Goal: Task Accomplishment & Management: Complete application form

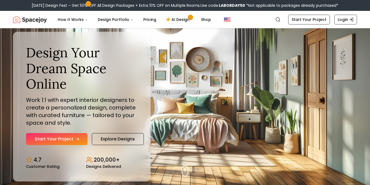
click at [64, 142] on link "Start Your Project" at bounding box center [57, 139] width 62 height 12
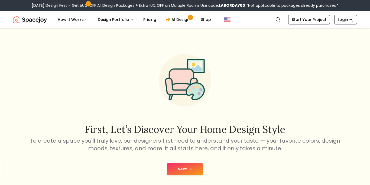
click at [186, 172] on button "Next" at bounding box center [185, 169] width 36 height 12
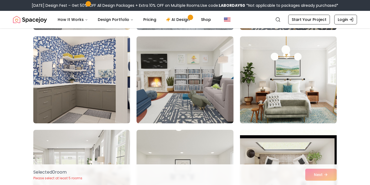
scroll to position [130, 0]
